Goal: Task Accomplishment & Management: Use online tool/utility

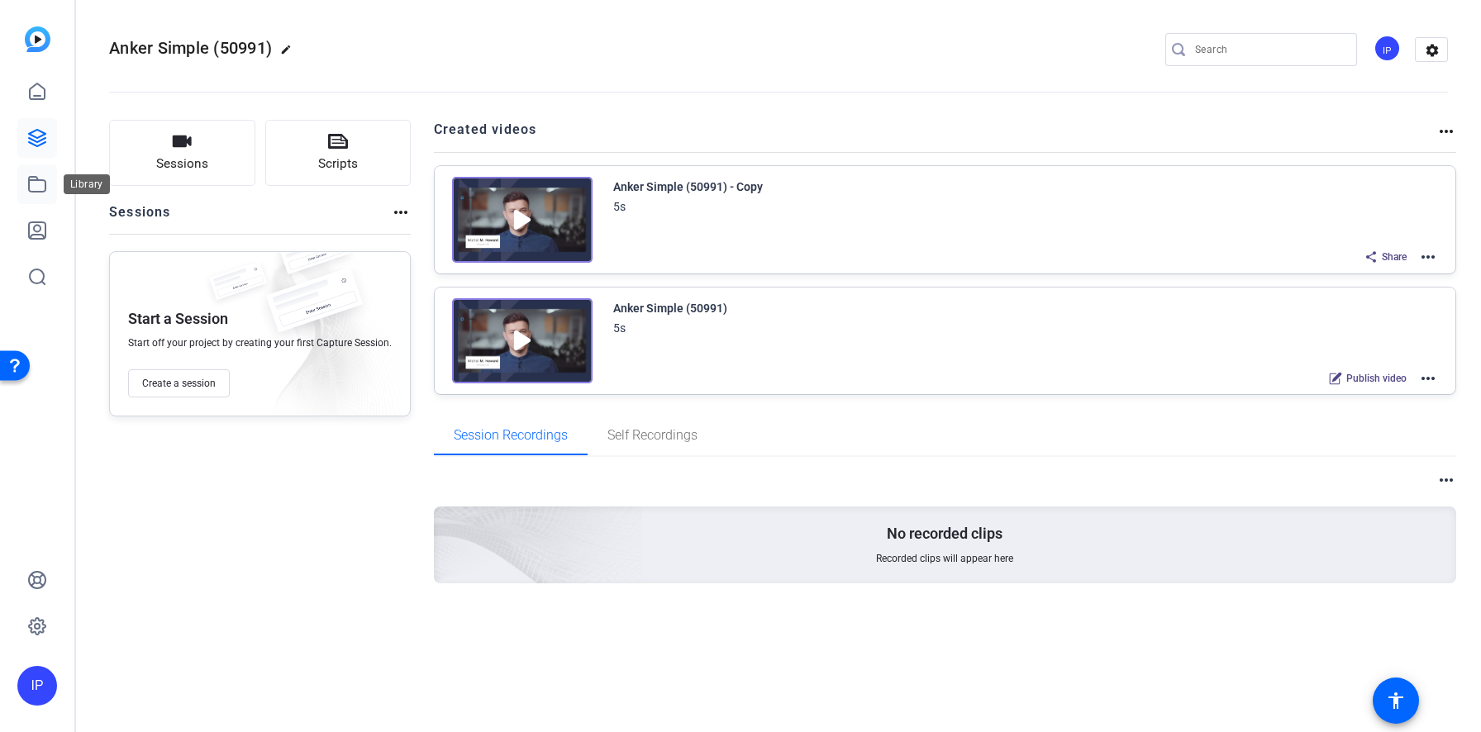
click at [39, 181] on icon at bounding box center [37, 184] width 20 height 20
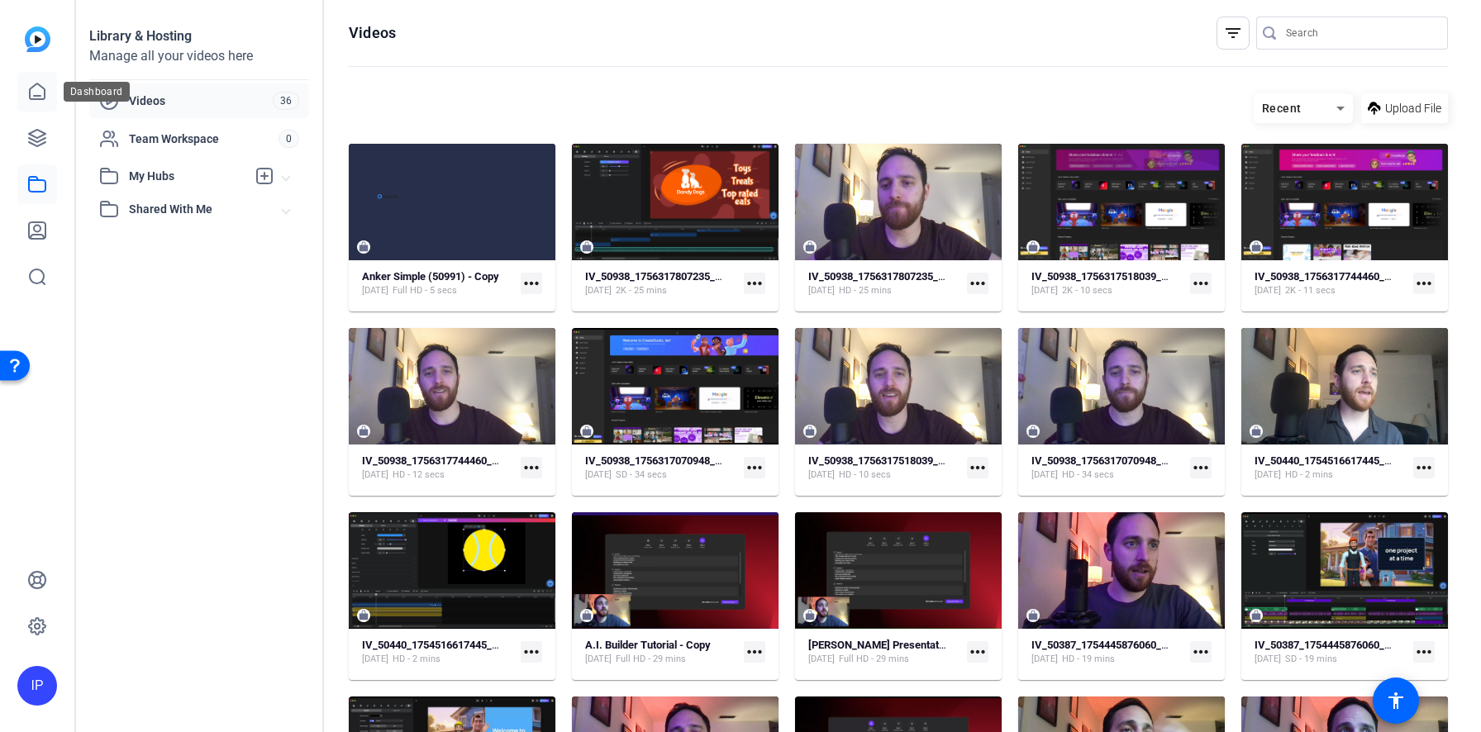
click at [45, 75] on link at bounding box center [37, 92] width 40 height 40
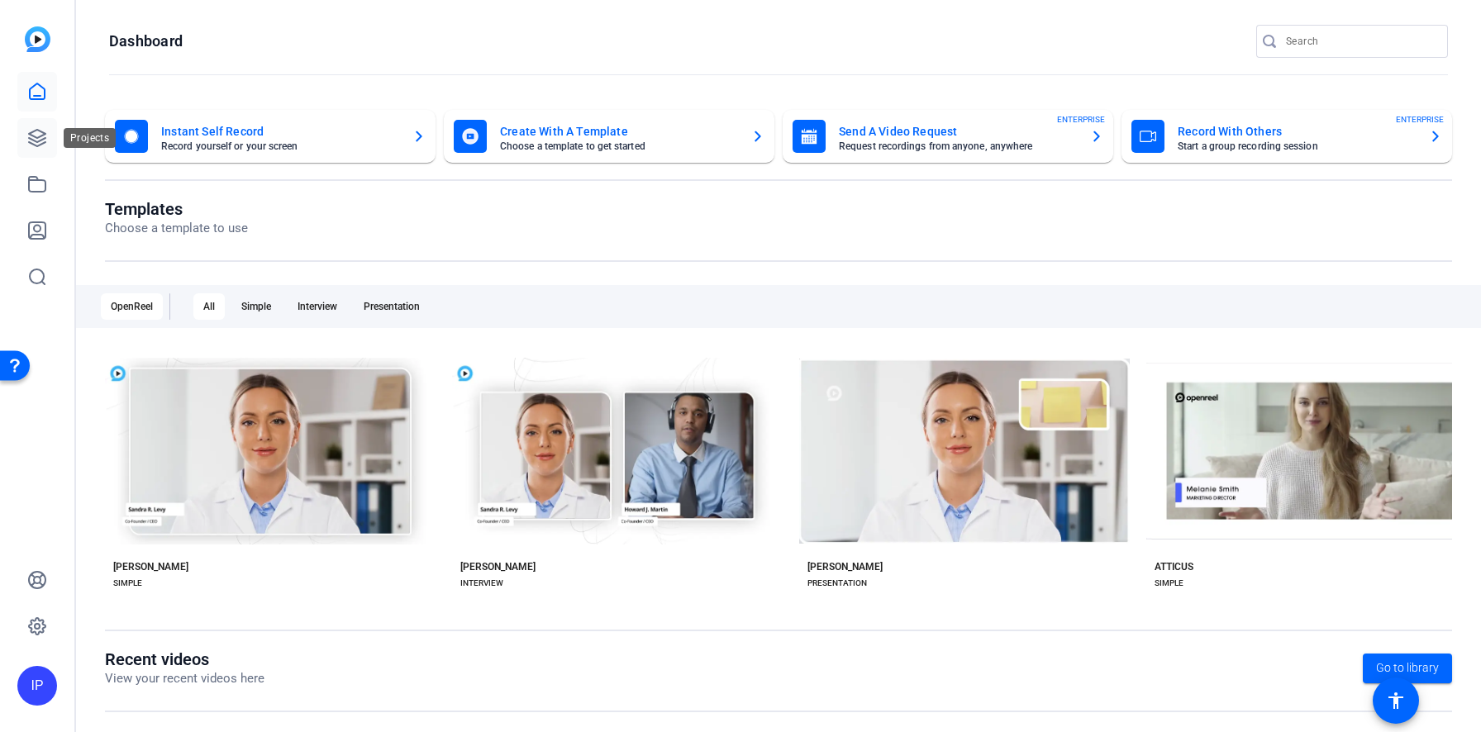
click at [40, 131] on icon at bounding box center [37, 138] width 17 height 17
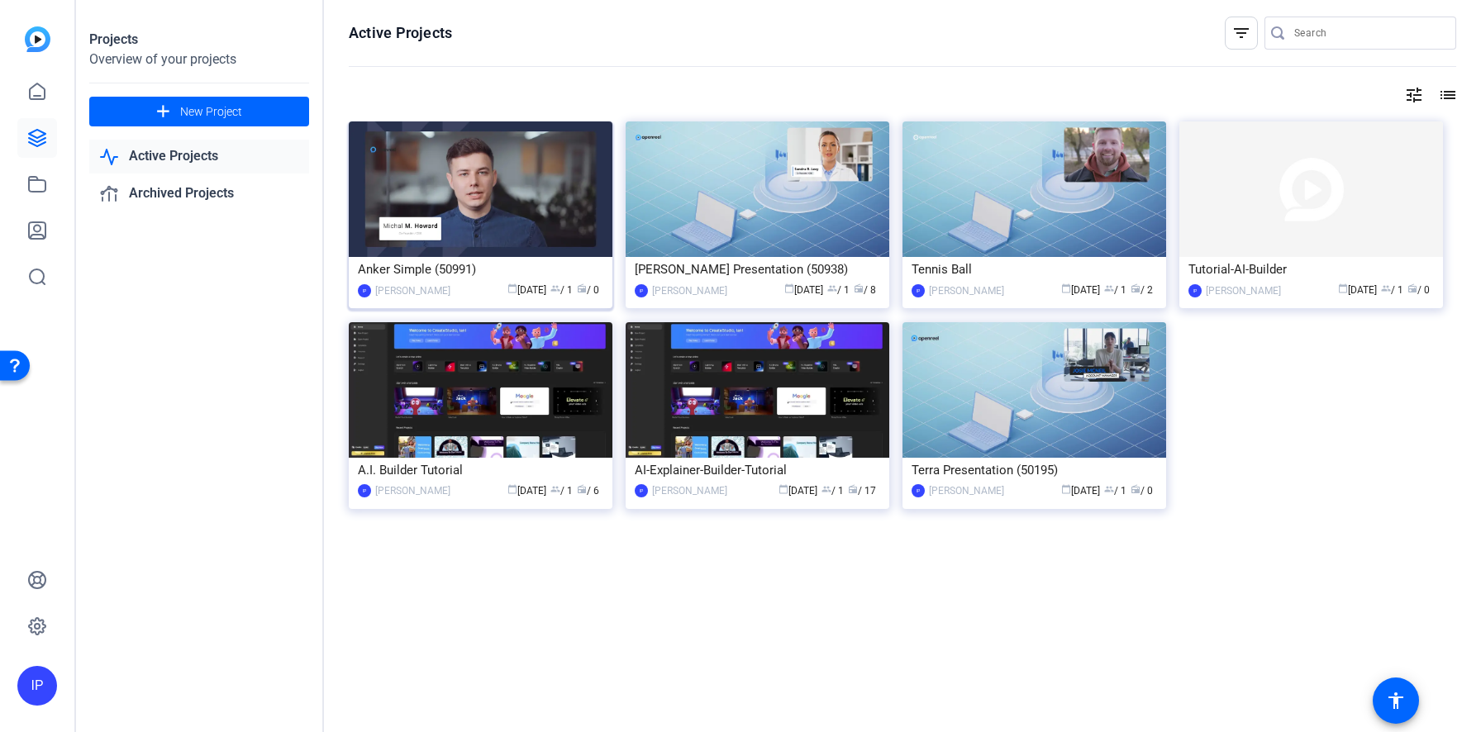
click at [530, 172] on img at bounding box center [481, 189] width 264 height 136
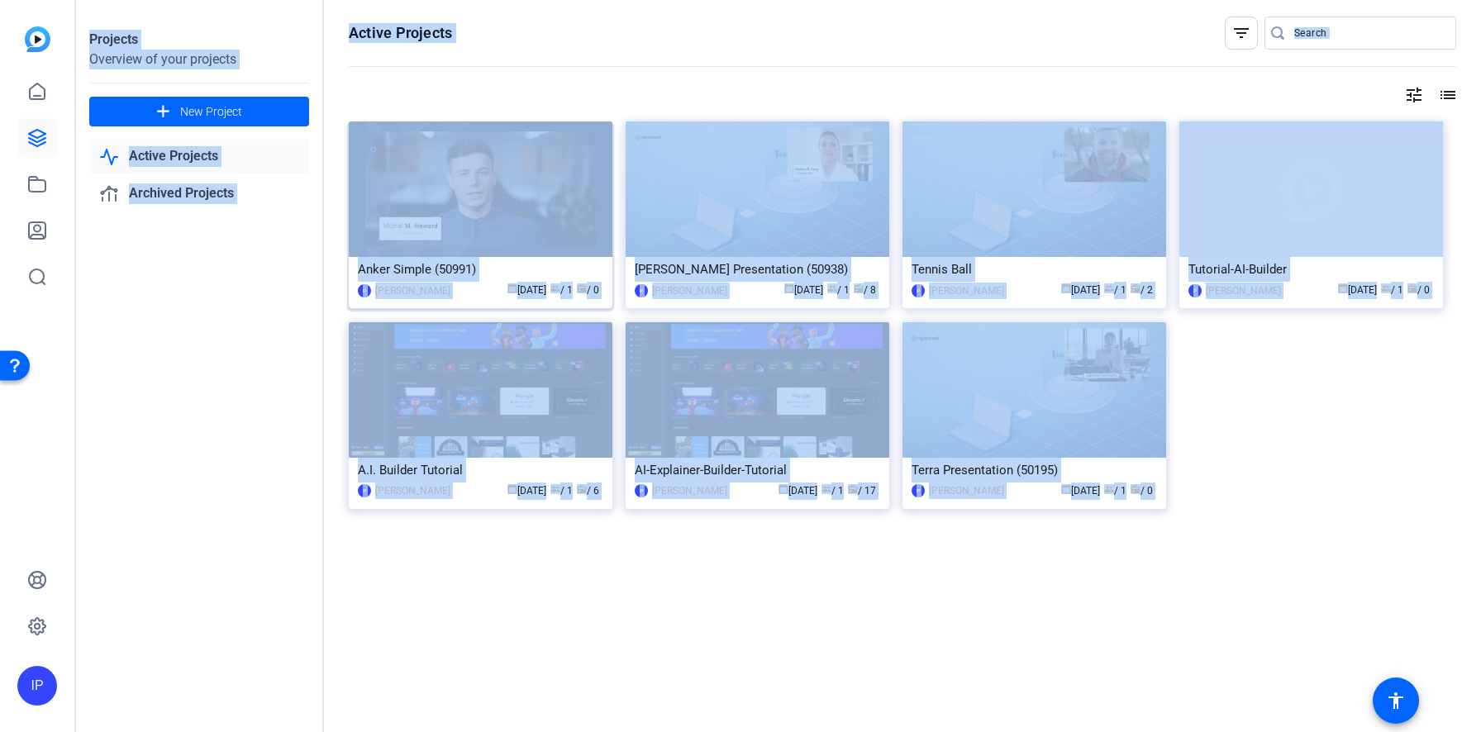
click at [530, 172] on div "Projects Overview of your projects add New Project Active Projects Archived Pro…" at bounding box center [778, 366] width 1405 height 732
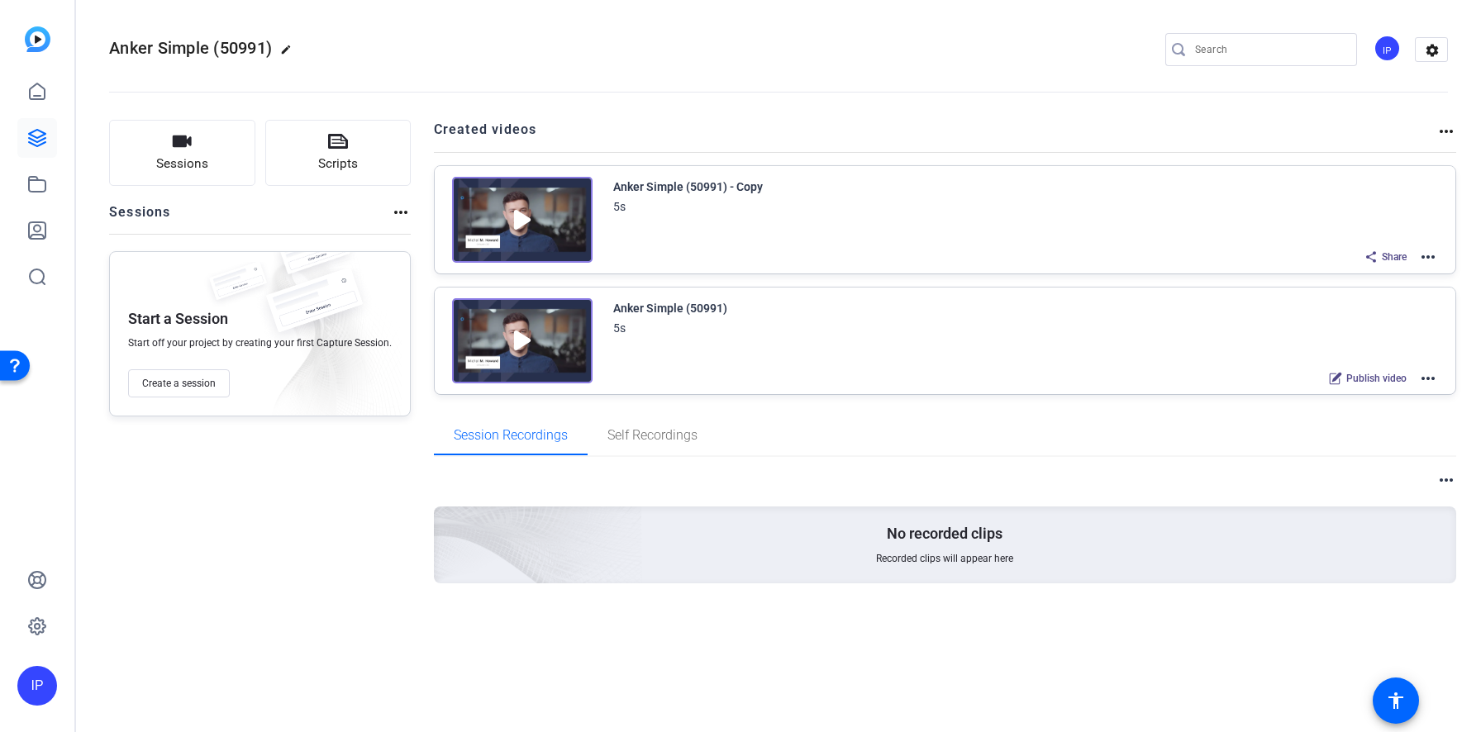
click at [298, 507] on div "Sessions Scripts Sessions more_horiz Start a Session Start off your project by …" at bounding box center [260, 378] width 302 height 517
click at [1430, 383] on mat-icon "more_horiz" at bounding box center [1428, 379] width 20 height 20
click at [1354, 404] on span "Edit in Creator" at bounding box center [1367, 398] width 115 height 20
